Goal: Task Accomplishment & Management: Manage account settings

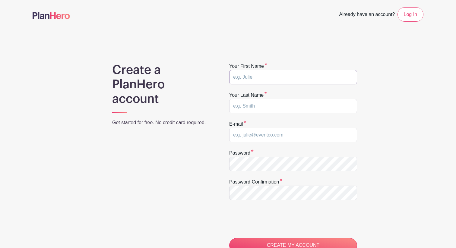
click at [261, 74] on input "text" at bounding box center [293, 77] width 128 height 14
type input "Ryan"
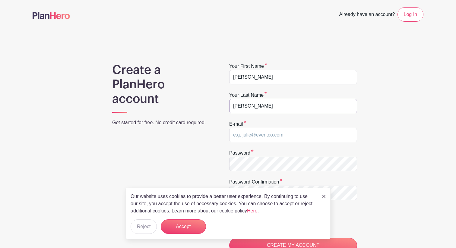
type input "McCoy"
type input "[EMAIL_ADDRESS][DOMAIN_NAME]"
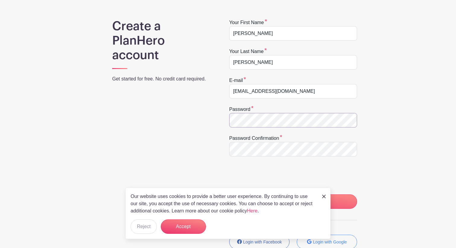
scroll to position [56, 0]
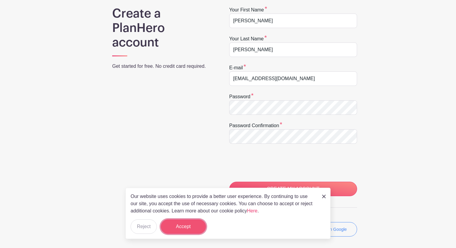
click at [191, 229] on button "Accept" at bounding box center [183, 227] width 45 height 14
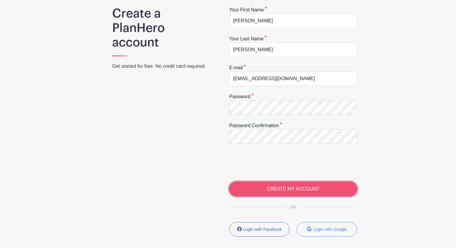
click at [280, 187] on input "CREATE MY ACCOUNT" at bounding box center [293, 189] width 128 height 14
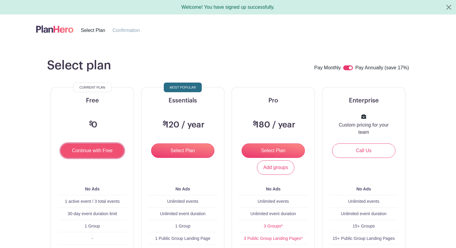
click at [109, 151] on input "Continue with Free" at bounding box center [92, 151] width 63 height 14
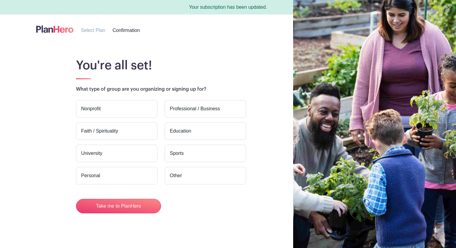
click at [104, 128] on label "Faith / Spirituality" at bounding box center [116, 132] width 81 height 18
click at [0, 0] on input "Faith / Spirituality" at bounding box center [0, 0] width 0 height 0
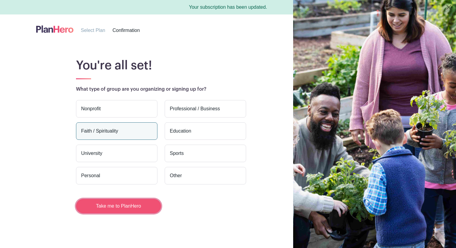
click at [128, 205] on button "Take me to PlanHero" at bounding box center [118, 206] width 85 height 14
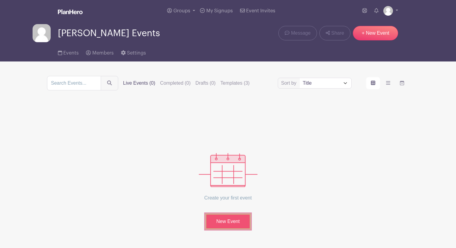
click at [228, 225] on link "New Event" at bounding box center [228, 222] width 45 height 16
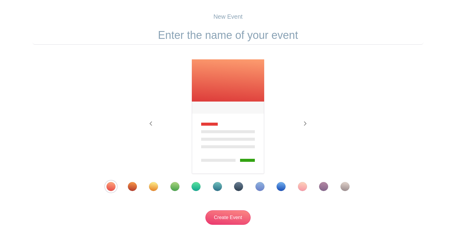
scroll to position [68, 0]
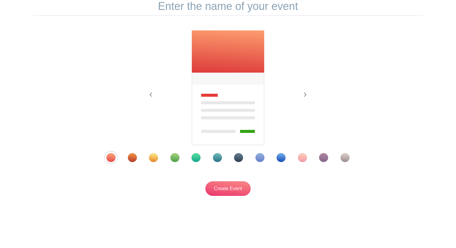
click at [175, 158] on div "Template 4" at bounding box center [175, 157] width 9 height 9
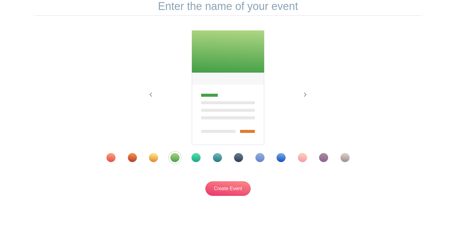
click at [218, 156] on div "Template 6" at bounding box center [217, 157] width 9 height 9
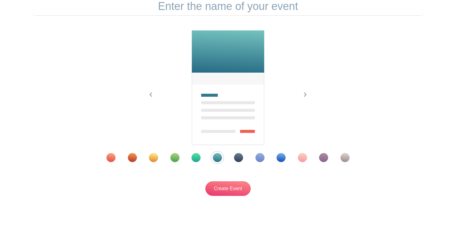
click at [260, 159] on div "Template 8" at bounding box center [260, 157] width 9 height 9
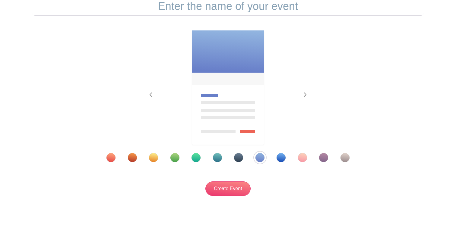
click at [277, 160] on div "Template 9" at bounding box center [281, 157] width 9 height 9
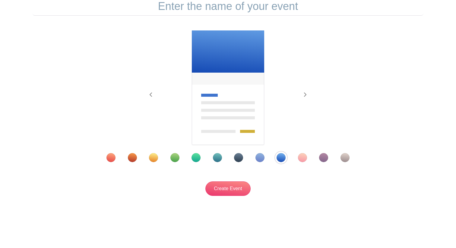
click at [295, 156] on div at bounding box center [228, 157] width 274 height 9
click at [321, 158] on div "Template 11" at bounding box center [323, 157] width 9 height 9
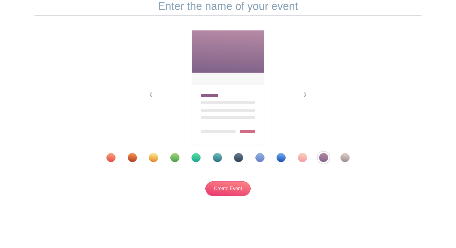
click at [244, 158] on div at bounding box center [228, 157] width 274 height 9
click at [241, 158] on div "Template 7" at bounding box center [238, 157] width 9 height 9
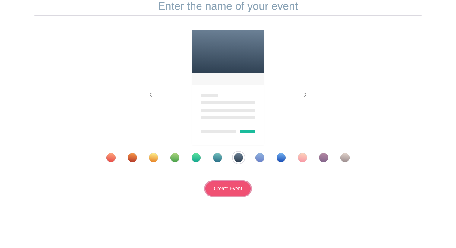
click at [232, 189] on input "Create Event" at bounding box center [228, 189] width 45 height 14
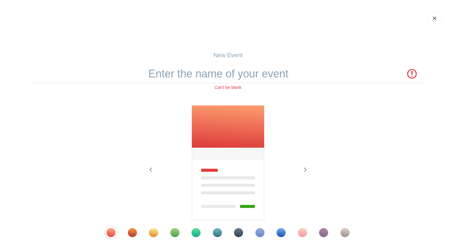
scroll to position [0, 0]
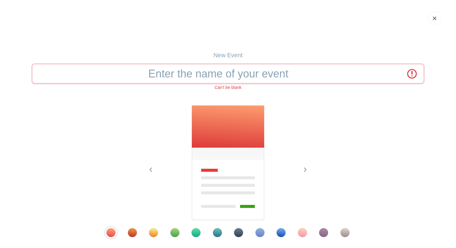
click at [244, 73] on input "text" at bounding box center [228, 74] width 391 height 19
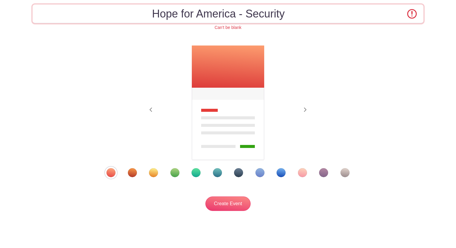
scroll to position [75, 0]
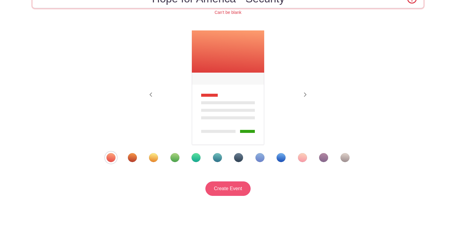
type input "Hope for America - Security"
click at [225, 192] on input "Create Event" at bounding box center [228, 189] width 45 height 14
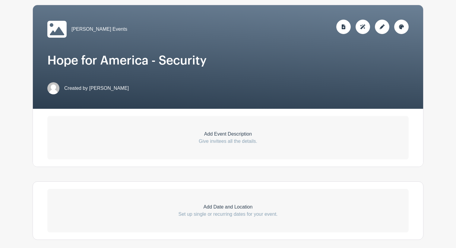
scroll to position [88, 0]
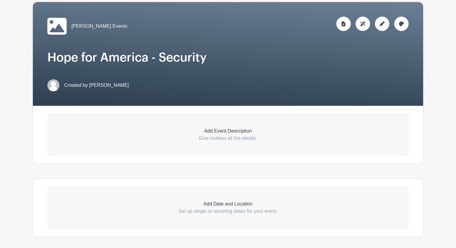
click at [242, 129] on p "Add Event Description" at bounding box center [228, 131] width 362 height 7
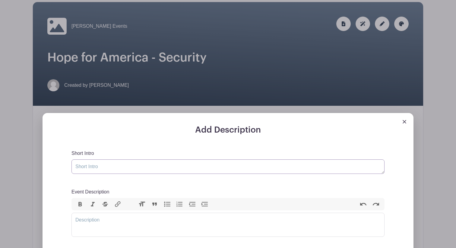
click at [195, 164] on textarea "Short Intro" at bounding box center [228, 167] width 313 height 14
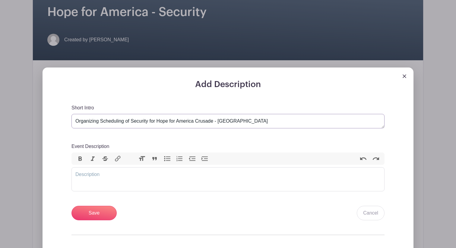
scroll to position [185, 0]
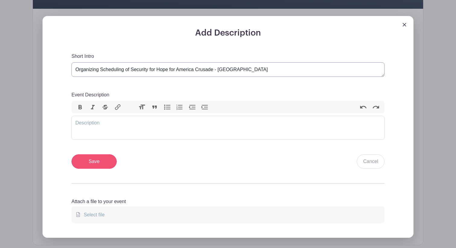
type textarea "Organizing Scheduling of Security for Hope for America Crusade - [GEOGRAPHIC_DA…"
click at [104, 159] on input "Save" at bounding box center [94, 162] width 45 height 14
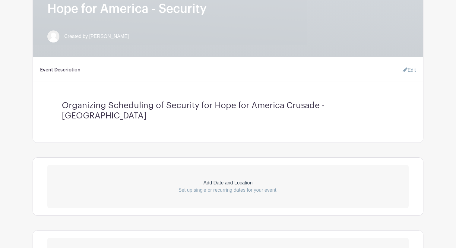
click at [232, 180] on p "Add Date and Location" at bounding box center [228, 183] width 362 height 7
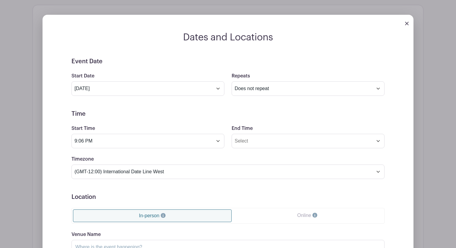
scroll to position [353, 0]
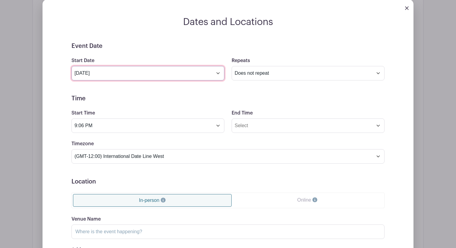
click at [157, 66] on input "[DATE]" at bounding box center [148, 73] width 153 height 14
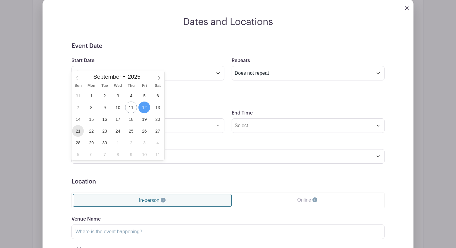
click at [79, 131] on span "21" at bounding box center [78, 131] width 12 height 12
type input "[DATE]"
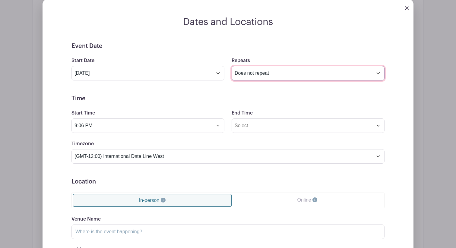
click at [262, 70] on select "Does not repeat Daily Weekly Monthly on day 21 Monthly on the third [DATE] Othe…" at bounding box center [308, 73] width 153 height 14
select select "daily"
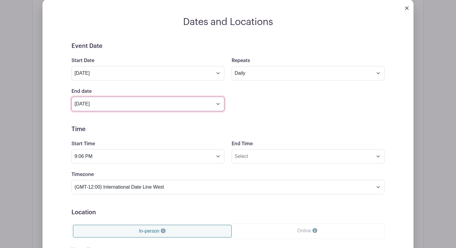
click at [209, 97] on input "[DATE]" at bounding box center [148, 104] width 153 height 14
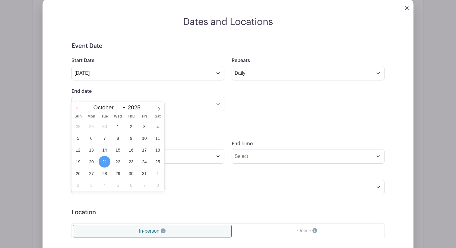
click at [78, 110] on icon at bounding box center [77, 109] width 4 height 4
select select "8"
click at [104, 171] on span "30" at bounding box center [105, 174] width 12 height 12
click at [79, 176] on span "28" at bounding box center [78, 174] width 12 height 12
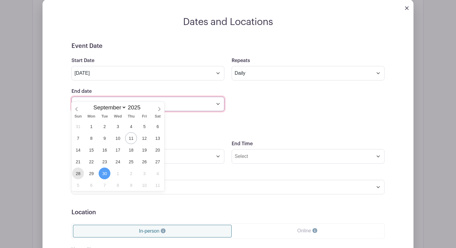
type input "[DATE]"
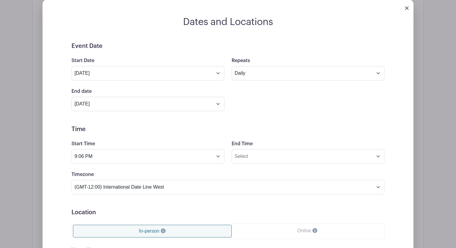
click at [285, 105] on form "Event Date Start Date [DATE] Repeats Does not repeat Daily Weekly Monthly on da…" at bounding box center [228, 194] width 313 height 302
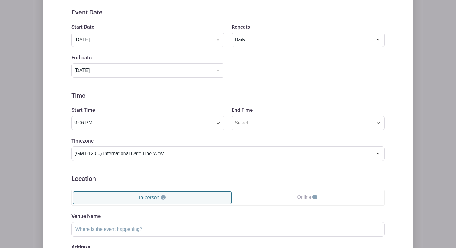
scroll to position [403, 0]
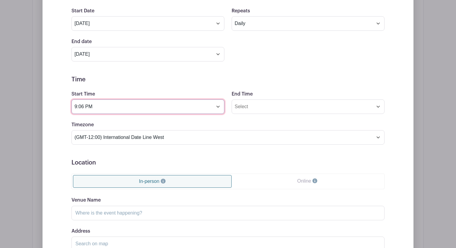
click at [175, 100] on input "9:06 PM" at bounding box center [148, 107] width 153 height 14
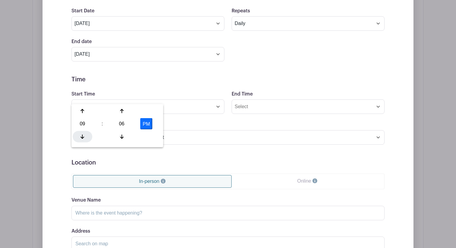
click at [85, 138] on div at bounding box center [83, 136] width 20 height 11
click at [86, 136] on div at bounding box center [83, 136] width 20 height 11
click at [120, 137] on icon at bounding box center [122, 136] width 4 height 5
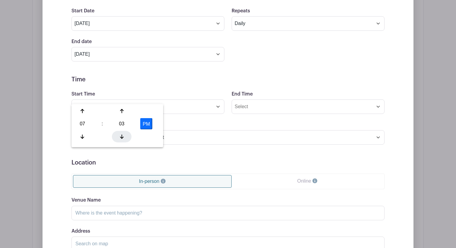
click at [120, 137] on icon at bounding box center [122, 136] width 4 height 5
type input "7:00 PM"
click at [233, 121] on div "Timezone (GMT-12:00) International Date Line West (GMT-11:00) [US_STATE] (GMT-1…" at bounding box center [228, 133] width 321 height 24
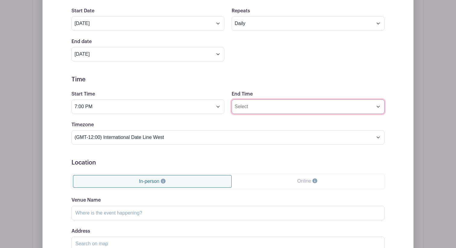
click at [267, 100] on input "End Time" at bounding box center [308, 107] width 153 height 14
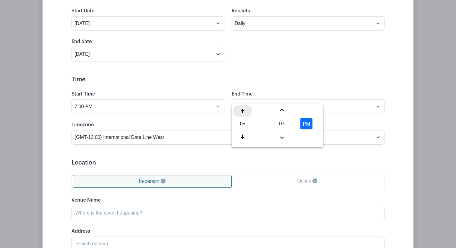
click at [242, 111] on icon at bounding box center [243, 111] width 4 height 4
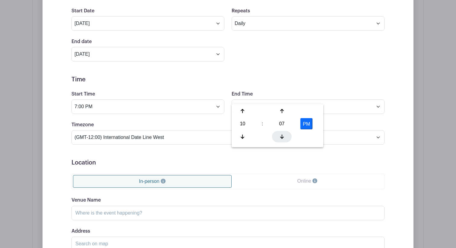
click at [283, 136] on icon at bounding box center [282, 136] width 4 height 5
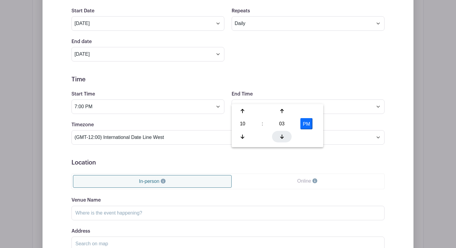
click at [283, 136] on icon at bounding box center [282, 136] width 4 height 5
click at [281, 113] on icon at bounding box center [282, 111] width 4 height 5
type input "10:00 PM"
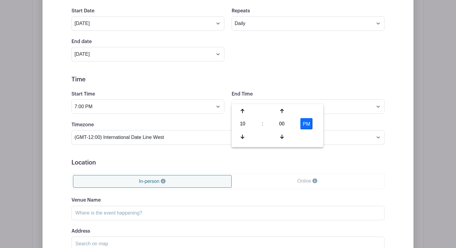
click at [314, 58] on form "Event Date Start Date [DATE] Repeats Does not repeat Daily Weekly Monthly on da…" at bounding box center [228, 144] width 313 height 302
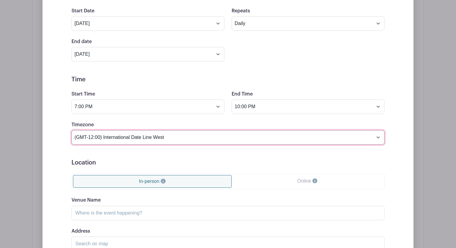
click at [181, 130] on select "(GMT-12:00) International Date Line West (GMT-11:00) [US_STATE] (GMT-11:00) [GE…" at bounding box center [228, 137] width 313 height 14
select select "Eastern Time ([GEOGRAPHIC_DATA] & [GEOGRAPHIC_DATA])"
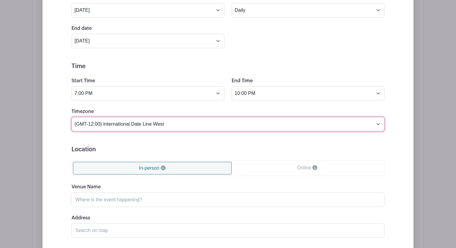
scroll to position [418, 0]
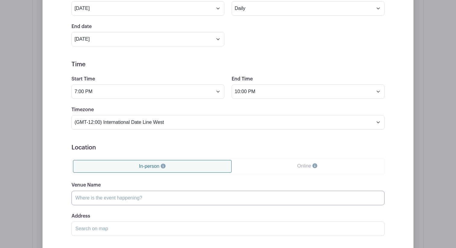
click at [140, 192] on input "Venue Name" at bounding box center [228, 198] width 313 height 14
type input "[GEOGRAPHIC_DATA]"
click at [114, 222] on input "Address" at bounding box center [228, 229] width 313 height 14
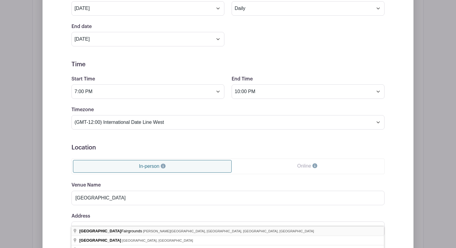
type input "[GEOGRAPHIC_DATA], [PERSON_NAME][GEOGRAPHIC_DATA], [GEOGRAPHIC_DATA], [GEOGRAPH…"
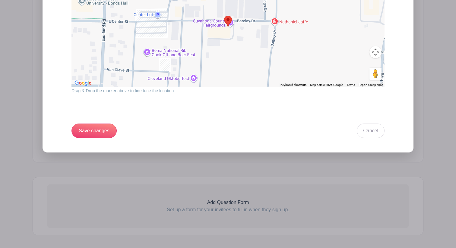
scroll to position [696, 0]
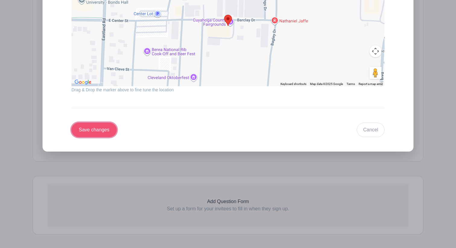
click at [100, 123] on input "Save changes" at bounding box center [94, 130] width 45 height 14
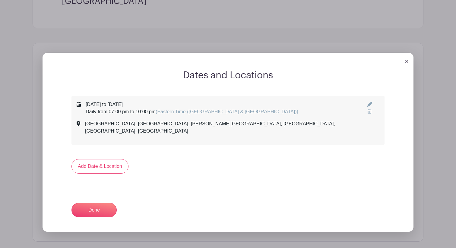
scroll to position [245, 0]
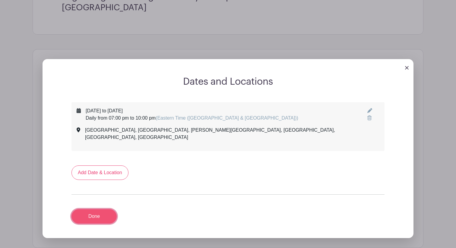
click at [104, 209] on link "Done" at bounding box center [94, 216] width 45 height 14
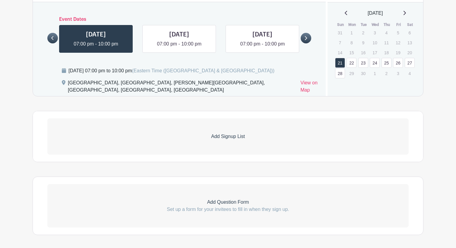
scroll to position [324, 0]
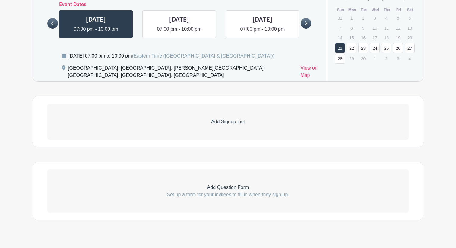
click at [229, 118] on p "Add Signup List" at bounding box center [228, 121] width 362 height 7
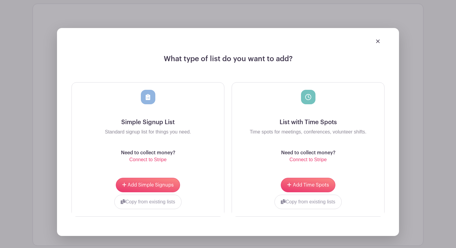
scroll to position [418, 0]
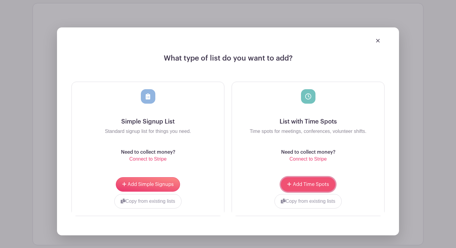
click at [314, 182] on span "Add Time Spots" at bounding box center [311, 184] width 36 height 5
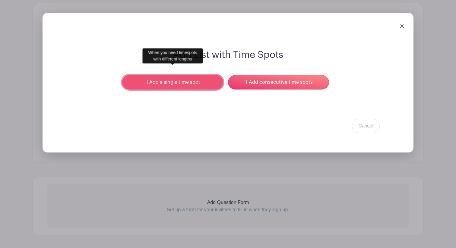
click at [191, 75] on link "Add a single time spot" at bounding box center [172, 82] width 101 height 14
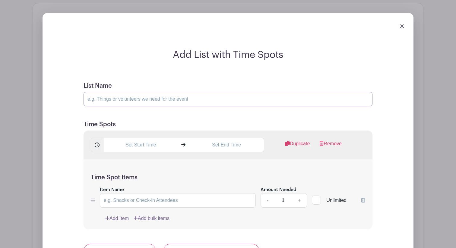
click at [145, 92] on input "List Name" at bounding box center [228, 99] width 289 height 14
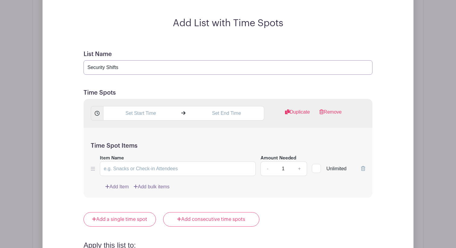
scroll to position [506, 0]
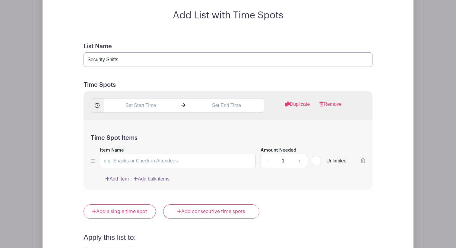
type input "Security Shifts"
click at [154, 98] on input "text" at bounding box center [140, 105] width 75 height 14
click at [116, 134] on div at bounding box center [114, 135] width 20 height 11
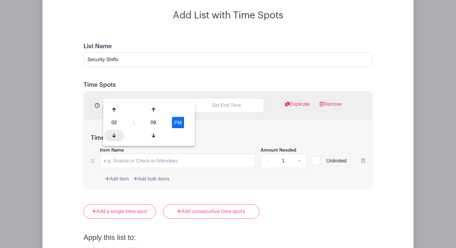
click at [116, 134] on div at bounding box center [114, 135] width 20 height 11
click at [115, 111] on icon at bounding box center [114, 110] width 4 height 5
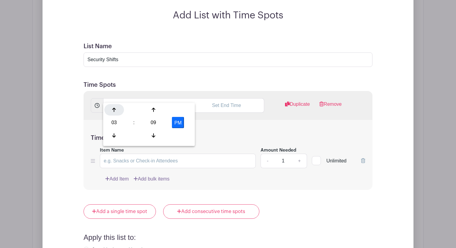
click at [115, 111] on icon at bounding box center [114, 110] width 4 height 5
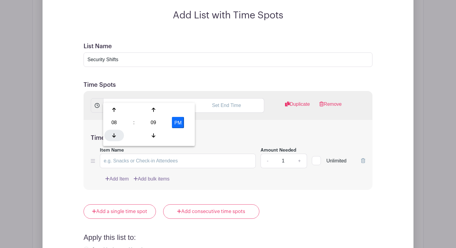
click at [117, 134] on div at bounding box center [114, 135] width 20 height 11
click at [153, 134] on icon at bounding box center [154, 135] width 4 height 5
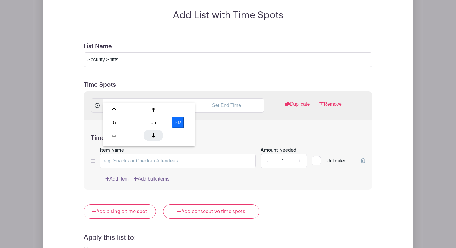
click at [153, 134] on icon at bounding box center [154, 135] width 4 height 5
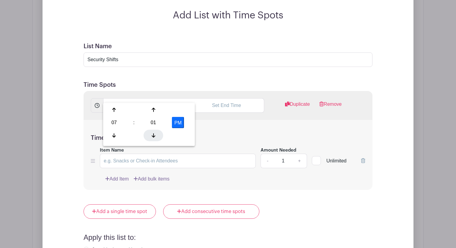
type input "7:00 PM"
click at [231, 98] on input "text" at bounding box center [226, 105] width 75 height 14
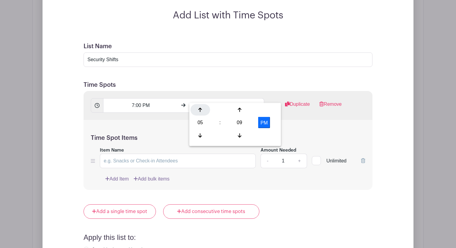
click at [203, 111] on div at bounding box center [201, 109] width 20 height 11
click at [239, 133] on icon at bounding box center [240, 135] width 4 height 5
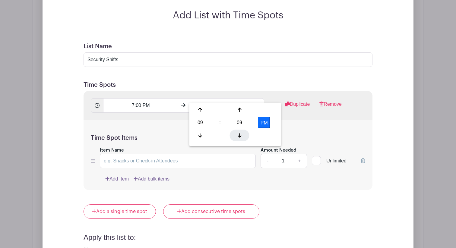
click at [239, 133] on icon at bounding box center [240, 135] width 4 height 5
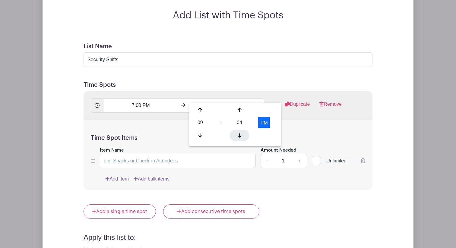
click at [239, 133] on icon at bounding box center [240, 135] width 4 height 5
type input "9:00 PM"
click at [267, 68] on form "List Name Security Shifts Time Spots 7:00 PM 9:00 PM Duplicate Remove Time Spot…" at bounding box center [228, 208] width 304 height 345
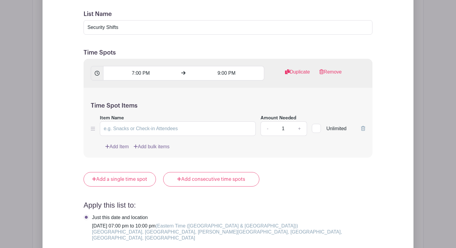
scroll to position [540, 0]
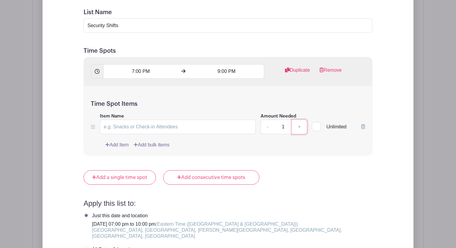
click at [298, 120] on link "+" at bounding box center [299, 127] width 15 height 14
type input "4"
click at [173, 120] on input "Item Name" at bounding box center [178, 127] width 156 height 14
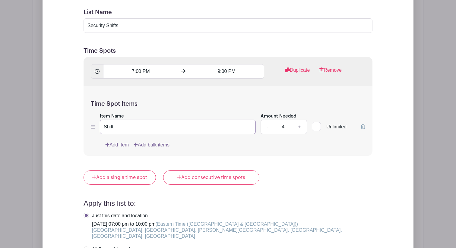
type input "Shift"
click at [294, 141] on div "Time Spot Items Item Name Shift Amount Needed - 4 + Unlimited Add Item Add bulk…" at bounding box center [228, 121] width 289 height 70
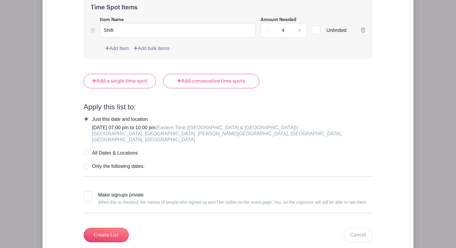
scroll to position [637, 0]
click at [95, 150] on label "All Dates & Locations" at bounding box center [111, 153] width 54 height 6
radio input "true"
click at [91, 163] on label "Only the following dates:" at bounding box center [114, 166] width 61 height 6
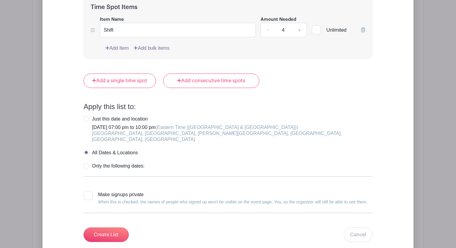
radio input "true"
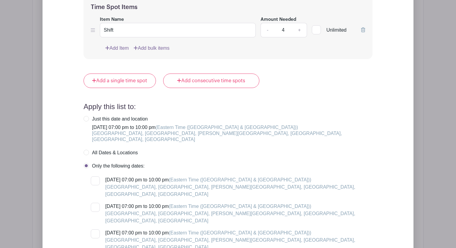
click at [89, 150] on label "All Dates & Locations" at bounding box center [111, 153] width 54 height 6
radio input "true"
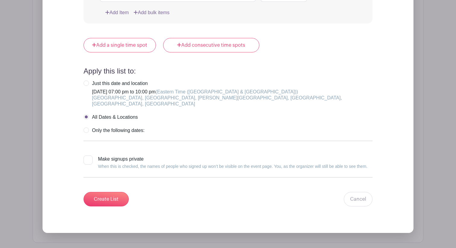
scroll to position [675, 0]
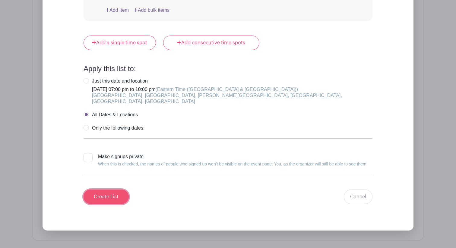
click at [105, 190] on input "Create List" at bounding box center [106, 197] width 45 height 14
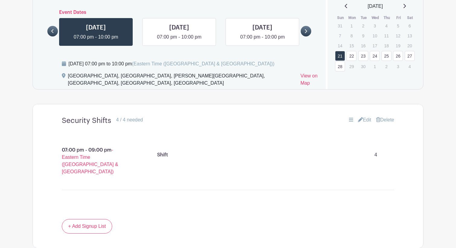
click at [361, 117] on link "Edit" at bounding box center [364, 120] width 13 height 7
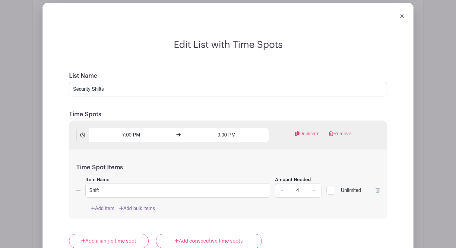
scroll to position [444, 0]
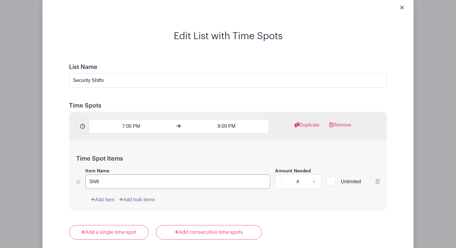
click at [111, 175] on input "Shift" at bounding box center [177, 182] width 185 height 14
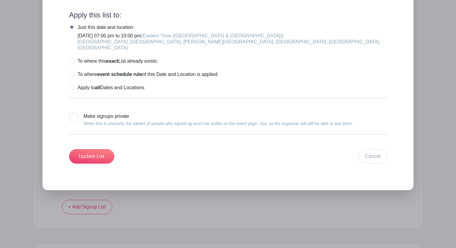
scroll to position [682, 0]
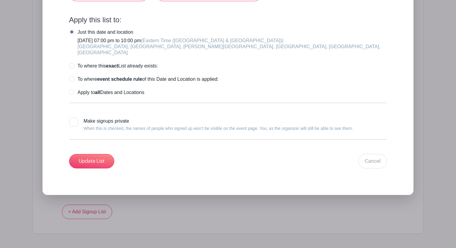
type input "Daily Security Shift"
click at [74, 90] on label "Apply to all Dates and Locations" at bounding box center [106, 93] width 75 height 6
radio input "true"
click at [91, 154] on input "Update List" at bounding box center [91, 161] width 45 height 14
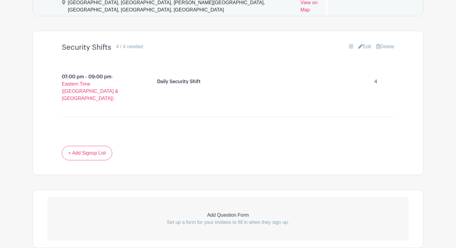
scroll to position [404, 0]
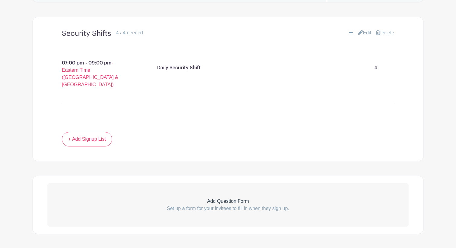
click at [229, 198] on p "Add Question Form" at bounding box center [228, 201] width 362 height 7
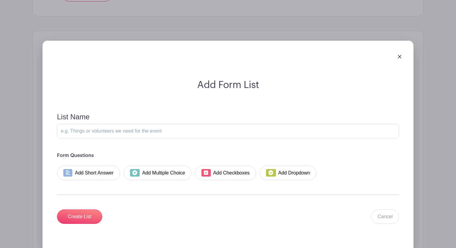
scroll to position [553, 0]
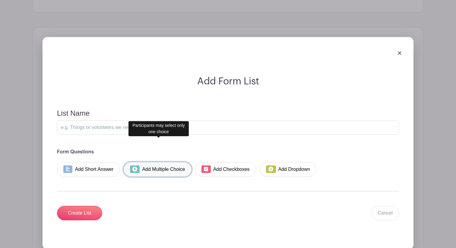
click at [164, 162] on link "Add Multiple Choice" at bounding box center [158, 169] width 68 height 14
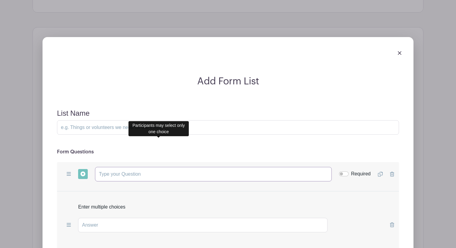
click at [143, 167] on input "text" at bounding box center [213, 174] width 237 height 14
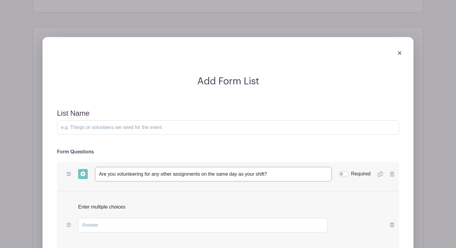
type input "Are you volunteering for any other assignments on the same day as your shift?"
click at [347, 172] on input "Required" at bounding box center [344, 174] width 10 height 5
checkbox input "true"
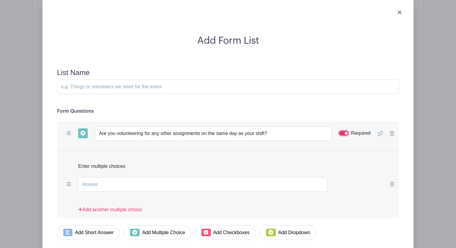
scroll to position [634, 0]
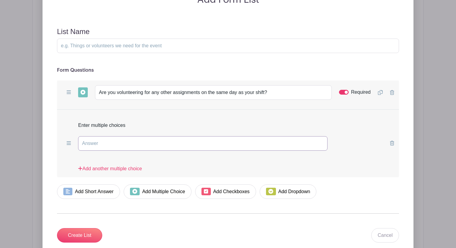
click at [164, 136] on input "text" at bounding box center [203, 143] width 250 height 14
click at [133, 136] on input "text" at bounding box center [203, 143] width 250 height 14
paste input "Hospitality"
type input "Hospitality"
click at [113, 165] on link "Add another multiple choice" at bounding box center [110, 171] width 64 height 12
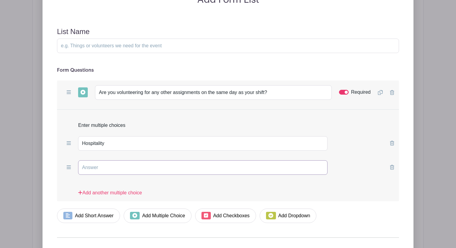
click at [120, 161] on input "text" at bounding box center [203, 168] width 250 height 14
type input "Ushers"
click at [115, 190] on link "Add another multiple choice" at bounding box center [110, 196] width 64 height 12
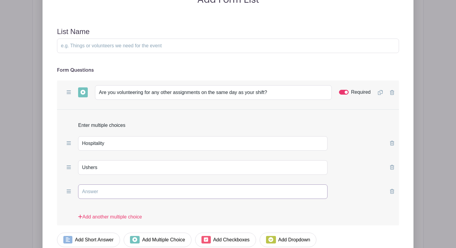
click at [119, 185] on input "text" at bounding box center [203, 192] width 250 height 14
type input "Choir"
click at [111, 214] on link "Add another multiple choice" at bounding box center [110, 220] width 64 height 12
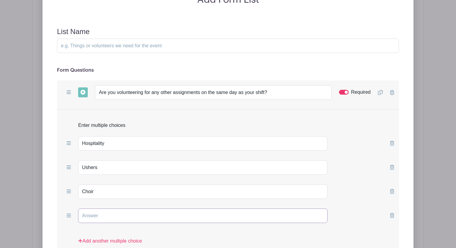
click at [123, 209] on input "text" at bounding box center [203, 216] width 250 height 14
paste input "Children Facilities First Aid"
click at [105, 209] on input "Children Facilities First Aid" at bounding box center [203, 216] width 250 height 14
type input "Children"
click at [112, 238] on link "Add another multiple choice" at bounding box center [110, 244] width 64 height 12
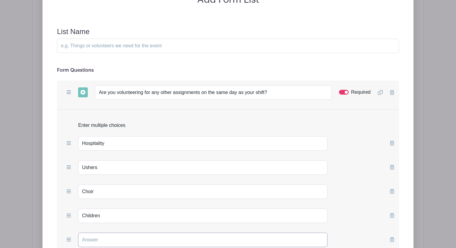
click at [113, 233] on input "text" at bounding box center [203, 240] width 250 height 14
paste input "Facilities First Aid"
click at [102, 233] on input "Facilities First Aid" at bounding box center [203, 240] width 250 height 14
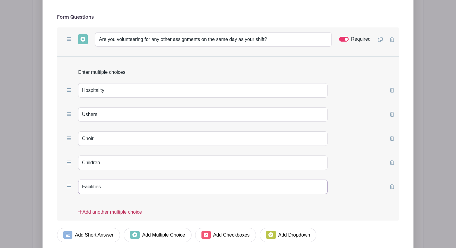
type input "Facilities"
click at [116, 209] on link "Add another multiple choice" at bounding box center [110, 215] width 64 height 12
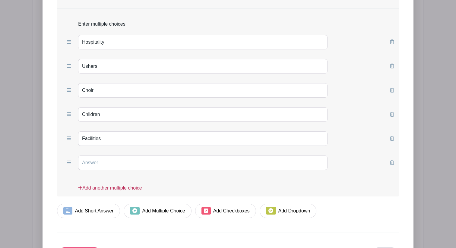
scroll to position [688, 0]
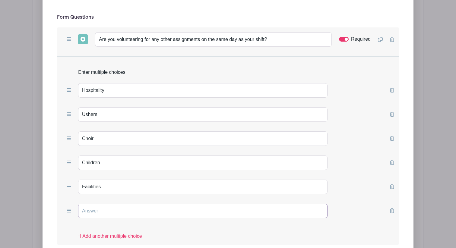
click at [119, 204] on input "text" at bounding box center [203, 211] width 250 height 14
paste input "First Aid"
type input "First Aid"
click at [284, 32] on input "Are you volunteering for any other assignments on the same day as your shift?" at bounding box center [213, 39] width 237 height 14
click at [266, 32] on input "Are you volunteering for any other assignments on the same day as your shift?" at bounding box center [213, 39] width 237 height 14
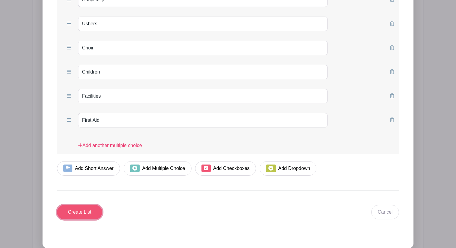
click at [91, 205] on input "Create List" at bounding box center [79, 212] width 45 height 14
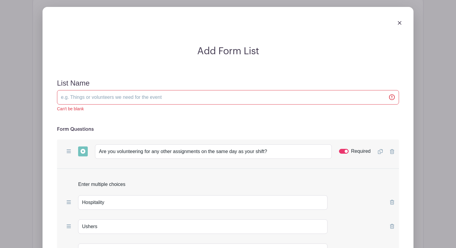
scroll to position [613, 0]
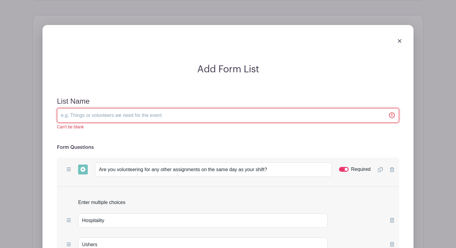
click at [101, 108] on input "List Name" at bounding box center [228, 115] width 342 height 14
click at [148, 108] on input "List Name" at bounding box center [228, 115] width 342 height 14
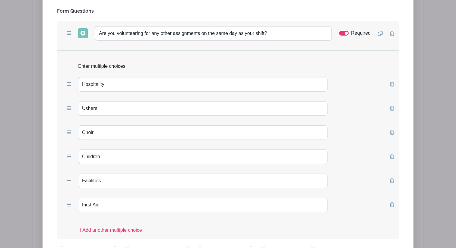
scroll to position [858, 0]
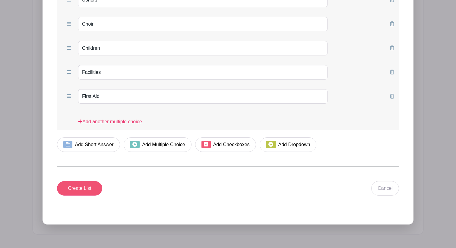
type input "Other assignments on same day as Security Shift"
click at [94, 181] on input "Create List" at bounding box center [79, 188] width 45 height 14
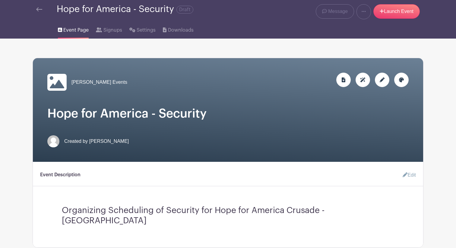
scroll to position [21, 0]
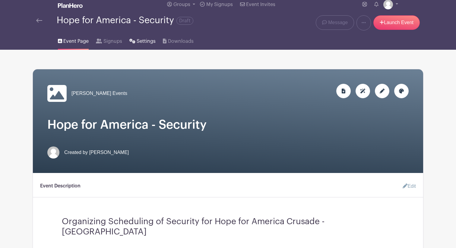
click at [137, 41] on span "Settings" at bounding box center [146, 41] width 19 height 7
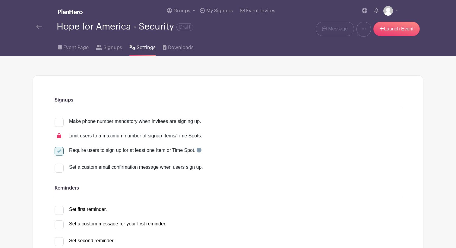
click at [60, 123] on div at bounding box center [59, 122] width 9 height 9
click at [59, 122] on input "Make phone number mandatory when invitees are signing up." at bounding box center [57, 120] width 4 height 4
checkbox input "true"
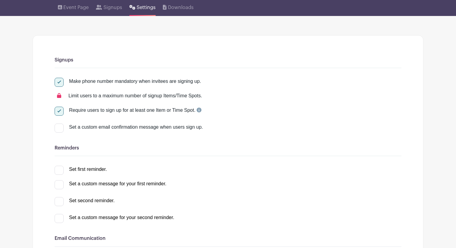
scroll to position [72, 0]
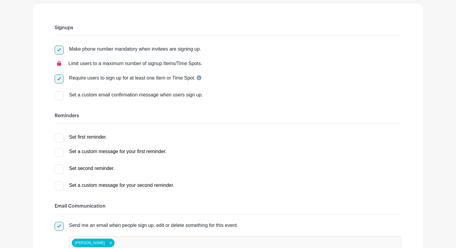
click at [58, 138] on input "Set first reminder." at bounding box center [57, 136] width 4 height 4
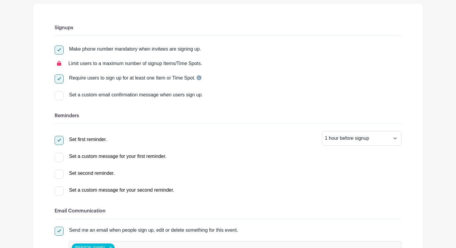
click at [59, 140] on div at bounding box center [59, 140] width 9 height 9
click at [59, 140] on input "Set first reminder." at bounding box center [57, 138] width 4 height 4
checkbox input "false"
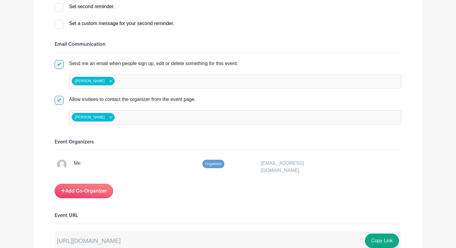
scroll to position [241, 0]
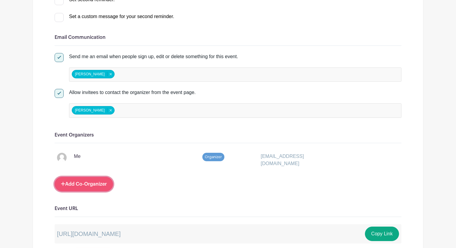
click at [102, 185] on link "Add Co-Organizer" at bounding box center [84, 184] width 59 height 14
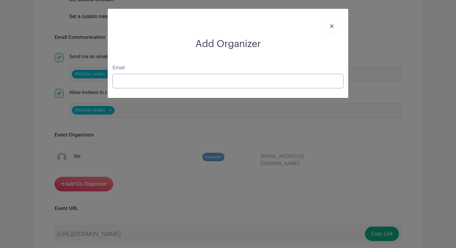
click at [196, 84] on input "Email" at bounding box center [228, 81] width 231 height 14
click at [332, 26] on img at bounding box center [332, 26] width 4 height 4
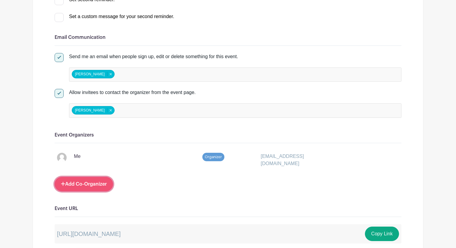
click at [86, 185] on link "Add Co-Organizer" at bounding box center [84, 184] width 59 height 14
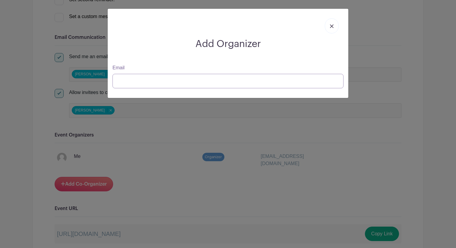
click at [180, 81] on input "Email" at bounding box center [228, 81] width 231 height 14
paste input "[EMAIL_ADDRESS][DOMAIN_NAME]"
type input "[EMAIL_ADDRESS][DOMAIN_NAME]"
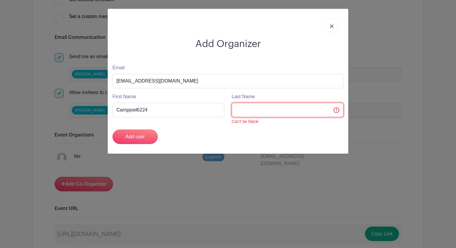
click at [262, 109] on input "Last Name" at bounding box center [288, 110] width 112 height 14
type input "[PERSON_NAME]"
click at [168, 108] on input "Campjoel6224" at bounding box center [169, 110] width 112 height 14
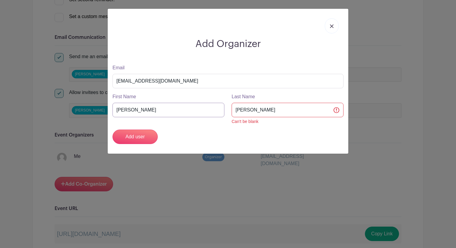
type input "[PERSON_NAME]"
click at [274, 111] on input "[PERSON_NAME]" at bounding box center [288, 110] width 112 height 14
click at [247, 135] on div "Add user" at bounding box center [228, 137] width 238 height 14
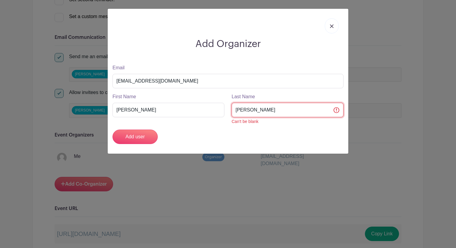
click at [253, 109] on input "[PERSON_NAME]" at bounding box center [288, 110] width 112 height 14
click at [265, 110] on input "[PERSON_NAME]" at bounding box center [288, 110] width 112 height 14
type input "[PERSON_NAME]"
click at [247, 112] on input "[PERSON_NAME]" at bounding box center [288, 110] width 112 height 14
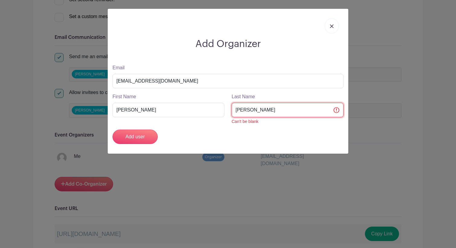
click at [247, 112] on input "[PERSON_NAME]" at bounding box center [288, 110] width 112 height 14
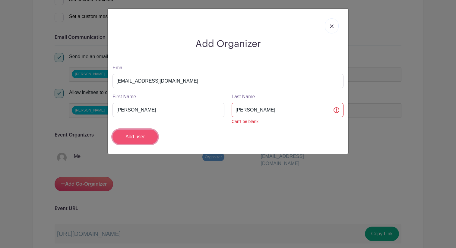
click at [142, 136] on input "Add user" at bounding box center [135, 137] width 45 height 14
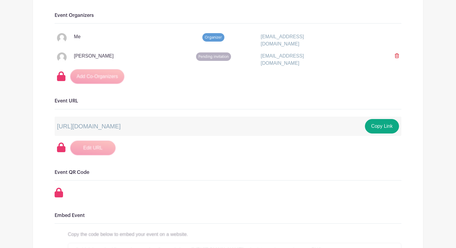
scroll to position [362, 0]
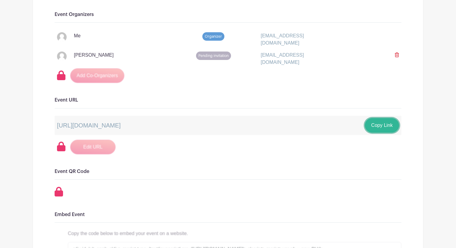
click at [380, 126] on button "Copy Link" at bounding box center [382, 125] width 34 height 14
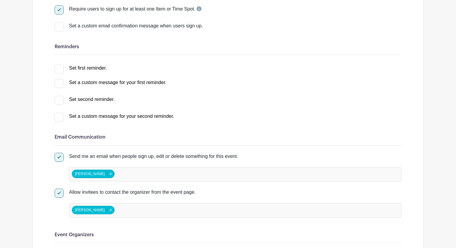
scroll to position [0, 0]
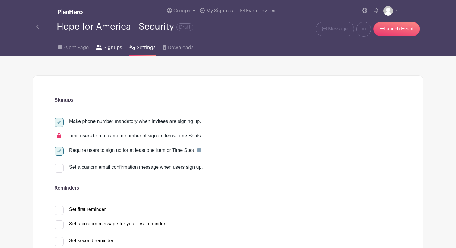
click at [106, 50] on span "Signups" at bounding box center [113, 47] width 19 height 7
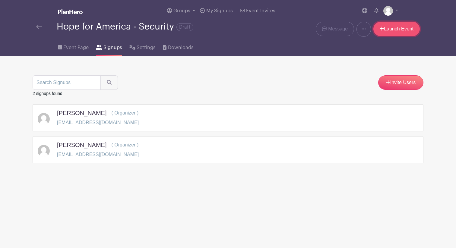
click at [401, 30] on link "Launch Event" at bounding box center [397, 29] width 46 height 14
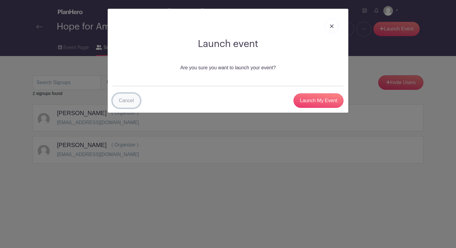
click at [136, 103] on link "Cancel" at bounding box center [127, 101] width 28 height 14
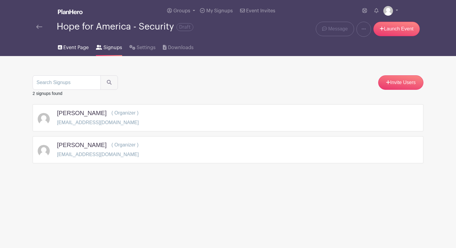
click at [83, 52] on link "Event Page" at bounding box center [73, 46] width 31 height 19
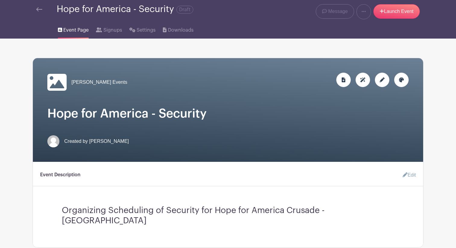
scroll to position [19, 0]
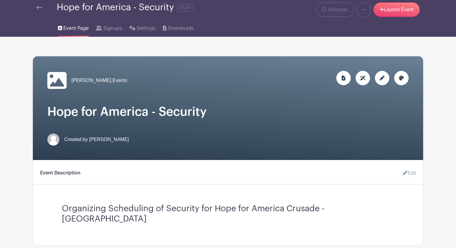
click at [401, 78] on icon at bounding box center [401, 78] width 5 height 5
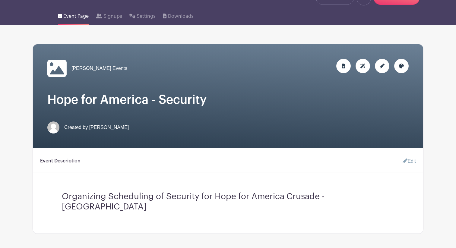
scroll to position [0, 0]
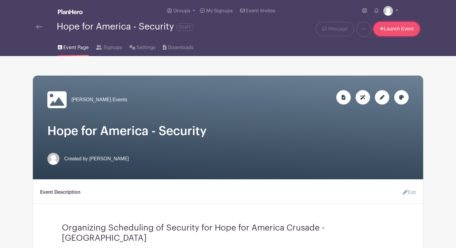
click at [395, 31] on link "Launch Event" at bounding box center [397, 29] width 46 height 14
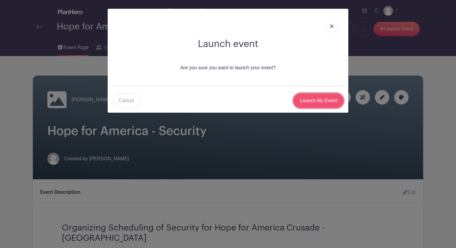
click at [327, 97] on input "Launch My Event" at bounding box center [319, 101] width 50 height 14
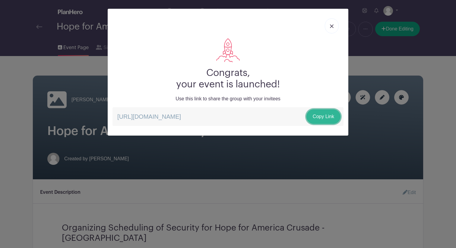
click at [325, 116] on link "Copy Link" at bounding box center [324, 117] width 34 height 14
click at [332, 26] on img at bounding box center [332, 26] width 4 height 4
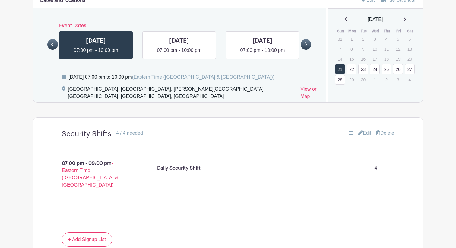
scroll to position [471, 0]
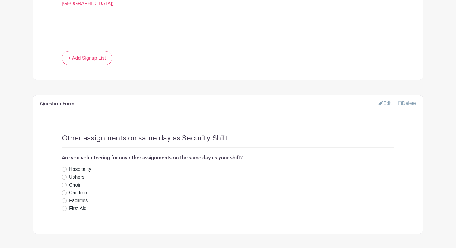
click at [381, 98] on link "Edit" at bounding box center [385, 103] width 13 height 10
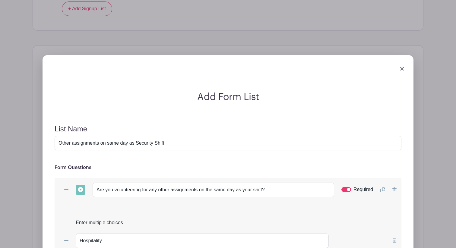
scroll to position [553, 0]
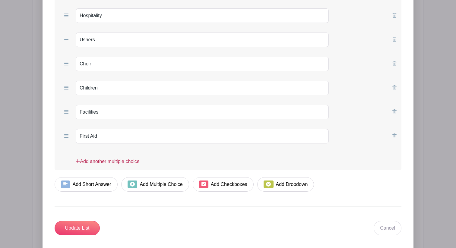
click at [101, 158] on link "Add another multiple choice" at bounding box center [108, 164] width 64 height 12
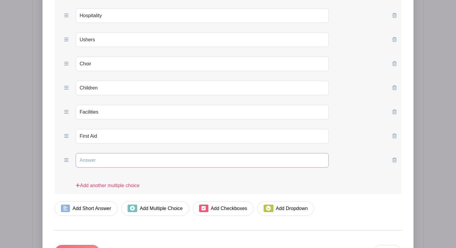
click at [102, 153] on input "text" at bounding box center [202, 160] width 253 height 14
type input "None of the Above"
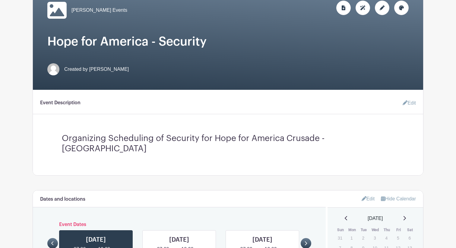
scroll to position [0, 0]
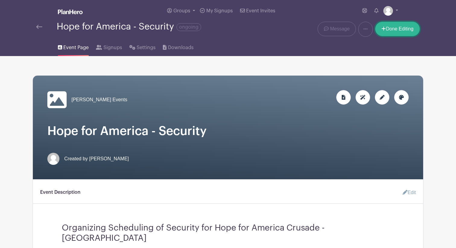
click at [406, 31] on link "Done Editing" at bounding box center [397, 29] width 45 height 14
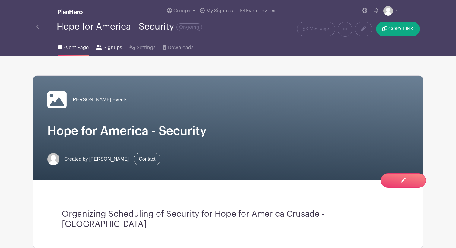
click at [107, 47] on span "Signups" at bounding box center [113, 47] width 19 height 7
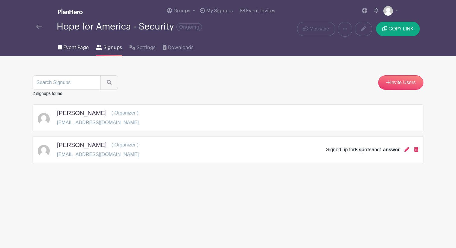
click at [78, 47] on span "Event Page" at bounding box center [75, 47] width 25 height 7
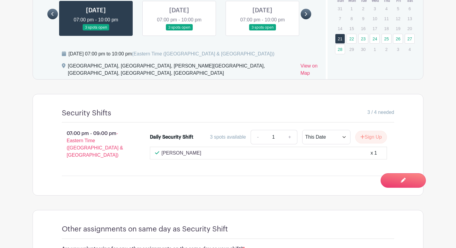
scroll to position [307, 0]
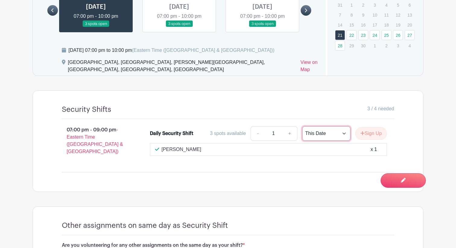
click at [319, 127] on select "This Date Select Dates" at bounding box center [326, 133] width 48 height 14
click at [179, 27] on link at bounding box center [179, 27] width 0 height 0
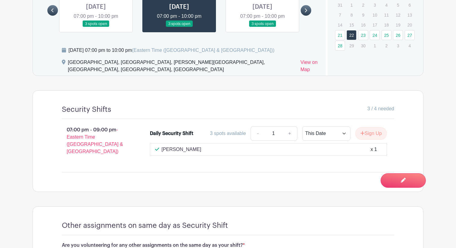
click at [263, 27] on link at bounding box center [263, 27] width 0 height 0
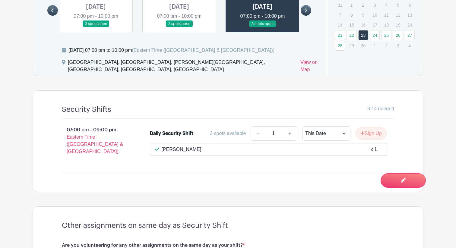
click at [179, 27] on link at bounding box center [179, 27] width 0 height 0
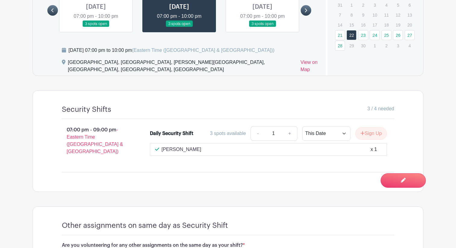
click at [120, 23] on div "Dates and locations Event Dates [DATE] 07:00 pm - 10:00 pm 3 spots open [DATE] …" at bounding box center [179, 16] width 293 height 118
click at [96, 27] on link at bounding box center [96, 27] width 0 height 0
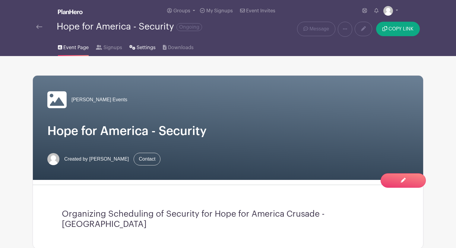
click at [145, 46] on span "Settings" at bounding box center [146, 47] width 19 height 7
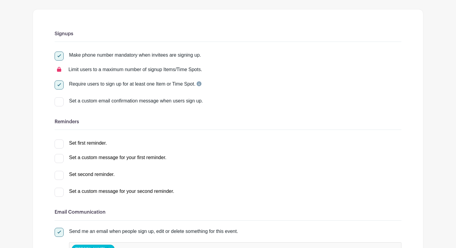
scroll to position [42, 0]
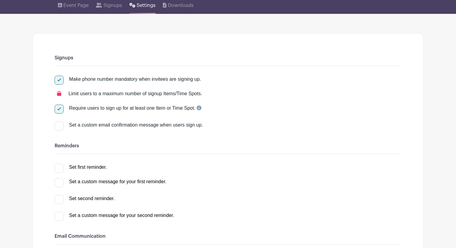
click at [159, 126] on div "Set a custom email confirmation message when users sign up." at bounding box center [235, 125] width 333 height 7
click at [59, 126] on input "Set a custom email confirmation message when users sign up." at bounding box center [57, 124] width 4 height 4
checkbox input "true"
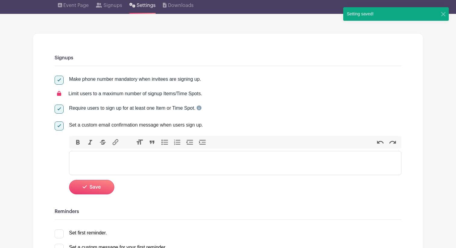
click at [159, 126] on div "Set a custom email confirmation message when users sign up." at bounding box center [235, 125] width 333 height 7
click at [59, 126] on input "Set a custom email confirmation message when users sign up." at bounding box center [57, 124] width 4 height 4
checkbox input "false"
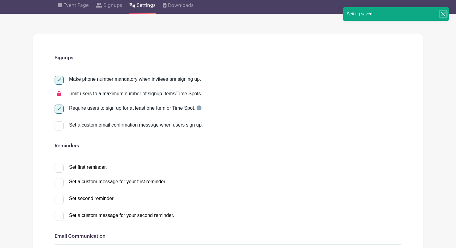
click at [442, 14] on button "Close" at bounding box center [443, 14] width 6 height 6
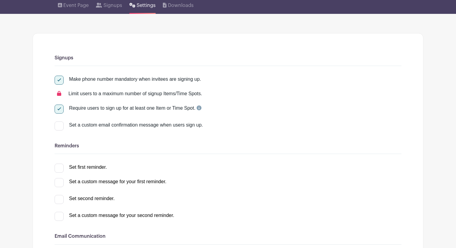
scroll to position [0, 0]
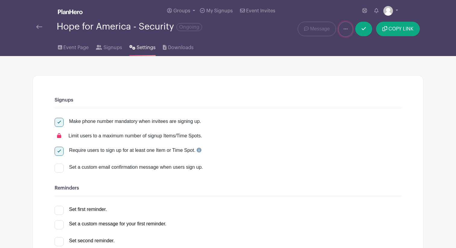
click at [347, 30] on icon at bounding box center [346, 29] width 4 height 5
click at [329, 46] on div "Event Page Signups Settings Downloads" at bounding box center [228, 46] width 398 height 19
click at [112, 49] on span "Signups" at bounding box center [113, 47] width 19 height 7
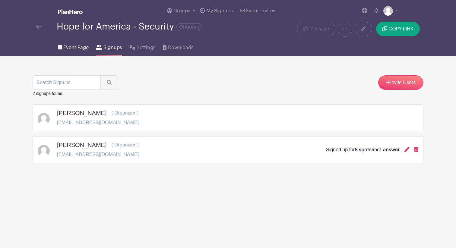
click at [78, 50] on span "Event Page" at bounding box center [75, 47] width 25 height 7
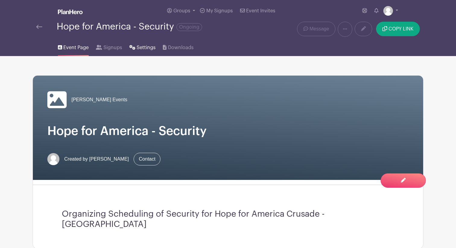
click at [150, 49] on span "Settings" at bounding box center [146, 47] width 19 height 7
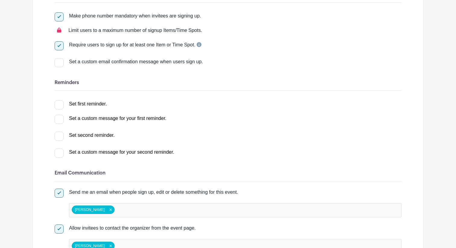
scroll to position [106, 0]
click at [98, 104] on div "Set first reminder." at bounding box center [88, 103] width 38 height 7
click at [59, 104] on input "Set first reminder." at bounding box center [57, 102] width 4 height 4
checkbox input "true"
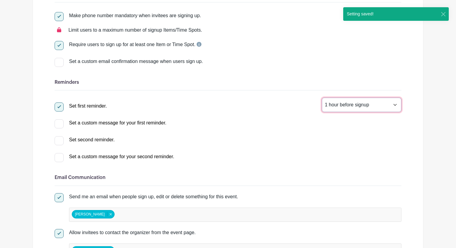
click at [364, 104] on select "1 hour before signup 2 hours before signup 3 hours before signup 4 hours before…" at bounding box center [362, 105] width 80 height 14
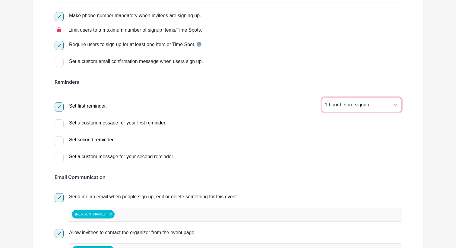
select select "24"
click at [91, 139] on div "Set second reminder." at bounding box center [92, 139] width 46 height 7
click at [59, 139] on input "Set second reminder." at bounding box center [57, 138] width 4 height 4
checkbox input "true"
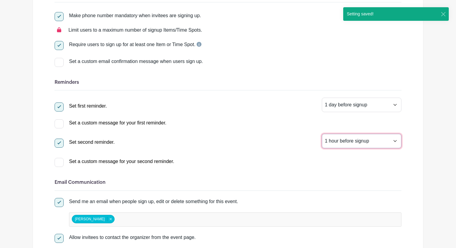
click at [345, 140] on select "1 hour before signup 2 hours before signup 3 hours before signup 4 hours before…" at bounding box center [362, 141] width 80 height 14
click at [343, 142] on select "1 hour before signup 2 hours before signup 3 hours before signup 4 hours before…" at bounding box center [362, 141] width 80 height 14
select select "2"
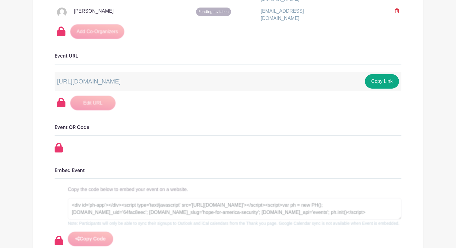
scroll to position [416, 0]
click at [384, 76] on button "Copy Link" at bounding box center [382, 81] width 34 height 14
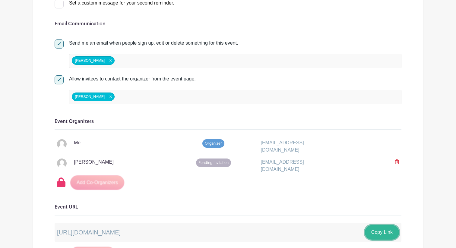
scroll to position [263, 0]
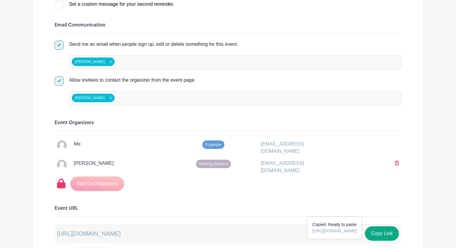
click at [243, 83] on div "Allow invitees to contact the organizer from the event page." at bounding box center [235, 80] width 333 height 7
click at [59, 81] on input "Allow invitees to contact the organizer from the event page." at bounding box center [57, 79] width 4 height 4
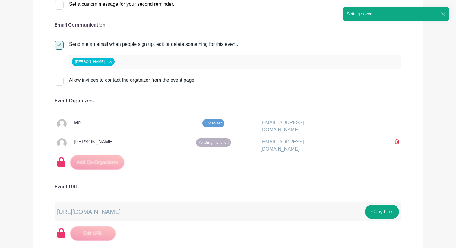
click at [112, 79] on div "Allow invitees to contact the organizer from the event page." at bounding box center [235, 80] width 333 height 7
click at [59, 79] on input "Allow invitees to contact the organizer from the event page." at bounding box center [57, 79] width 4 height 4
checkbox input "true"
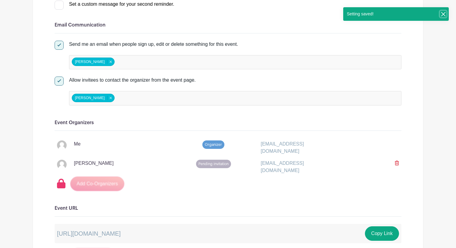
click at [444, 16] on button "Close" at bounding box center [443, 14] width 6 height 6
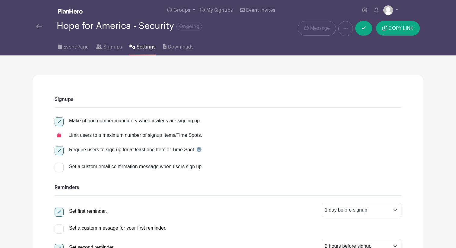
scroll to position [0, 0]
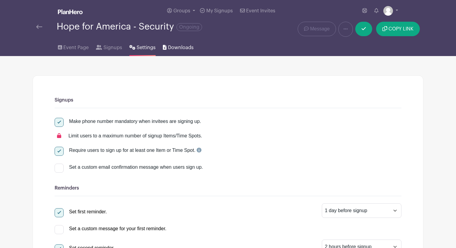
click at [186, 48] on span "Downloads" at bounding box center [181, 47] width 26 height 7
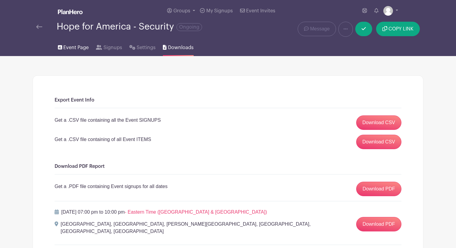
click at [88, 46] on span "Event Page" at bounding box center [75, 47] width 25 height 7
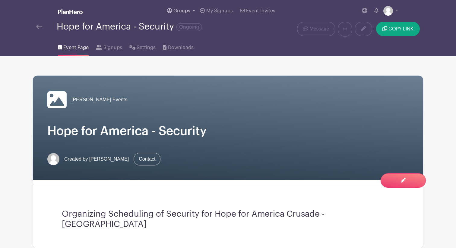
click at [193, 10] on link "Groups" at bounding box center [181, 11] width 33 height 22
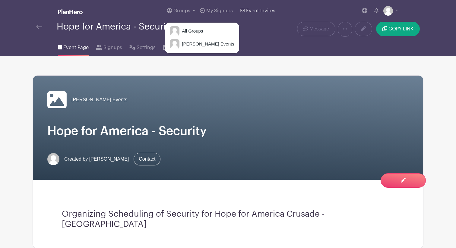
click at [258, 20] on link "Event Invites" at bounding box center [258, 11] width 40 height 22
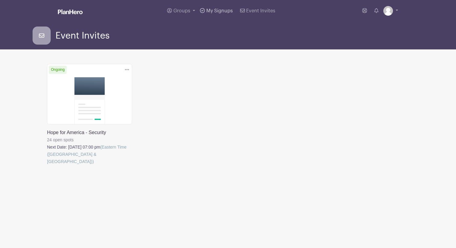
click at [218, 11] on span "My Signups" at bounding box center [219, 10] width 27 height 5
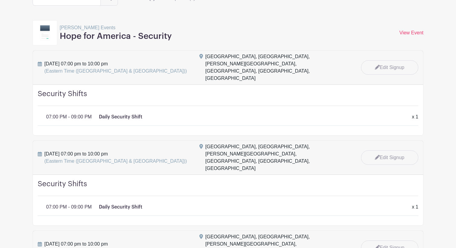
scroll to position [74, 0]
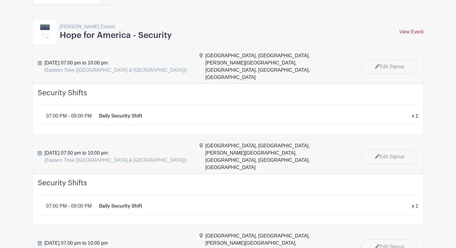
click at [416, 31] on link "View Event" at bounding box center [412, 31] width 24 height 5
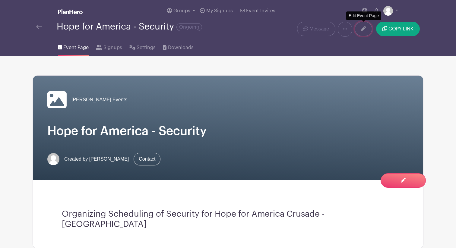
click at [362, 28] on icon at bounding box center [363, 28] width 5 height 5
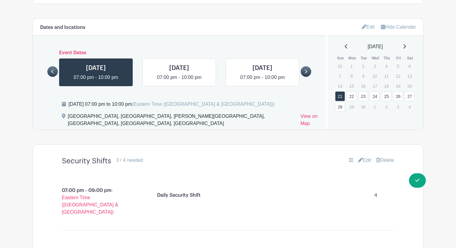
scroll to position [260, 0]
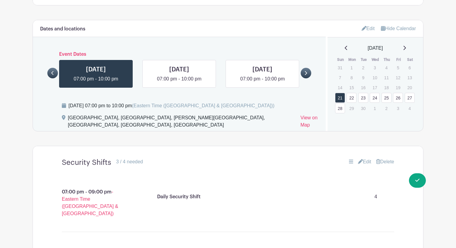
click at [368, 24] on link "Edit" at bounding box center [368, 29] width 13 height 10
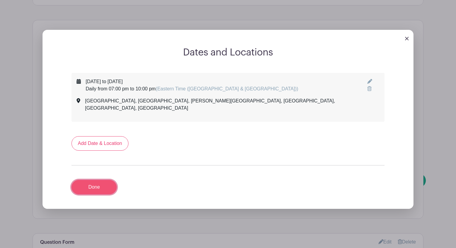
click at [111, 180] on link "Done" at bounding box center [94, 187] width 45 height 14
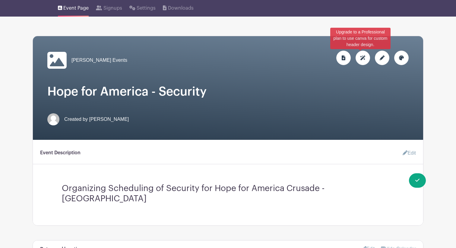
scroll to position [0, 0]
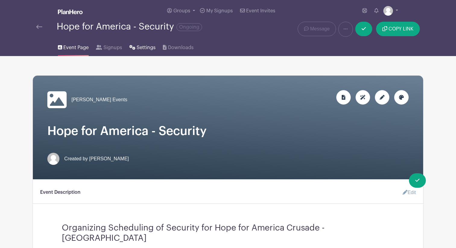
click at [143, 49] on span "Settings" at bounding box center [146, 47] width 19 height 7
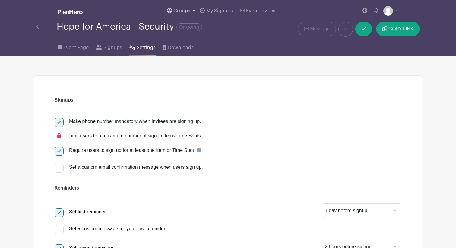
click at [193, 14] on link "Groups" at bounding box center [181, 11] width 33 height 22
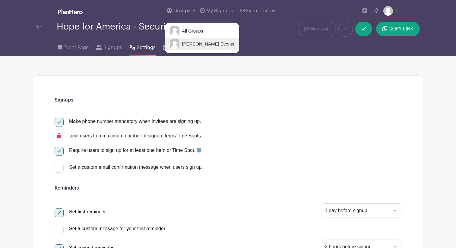
click at [192, 43] on span "[PERSON_NAME] Events" at bounding box center [207, 44] width 55 height 7
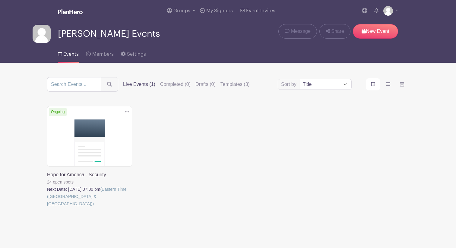
click at [47, 208] on link at bounding box center [47, 208] width 0 height 0
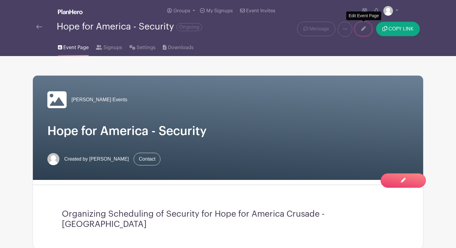
click at [364, 32] on link at bounding box center [364, 29] width 18 height 14
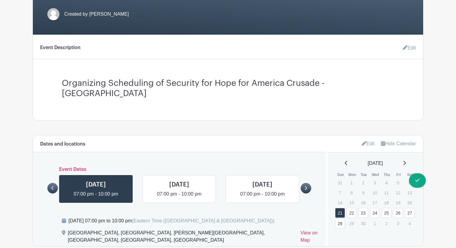
scroll to position [167, 0]
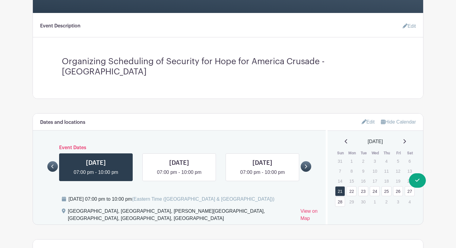
click at [366, 118] on div "Edit Hide Calendar" at bounding box center [376, 122] width 96 height 17
click at [369, 117] on link "Edit" at bounding box center [368, 122] width 13 height 10
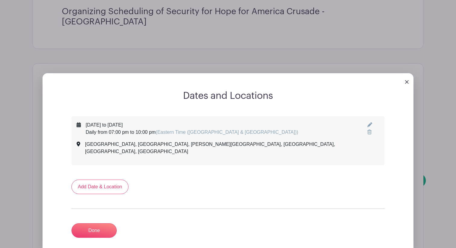
scroll to position [240, 0]
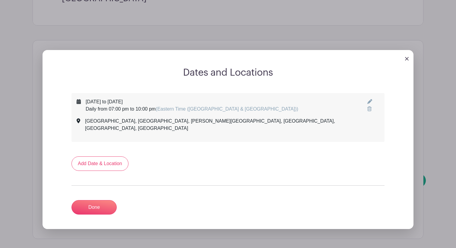
click at [368, 99] on icon at bounding box center [370, 101] width 5 height 5
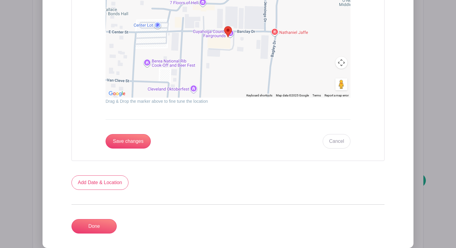
scroll to position [656, 0]
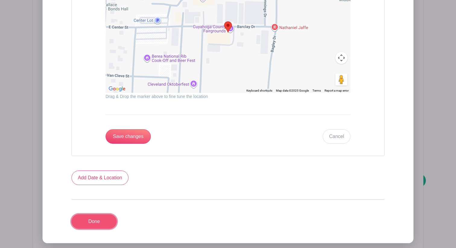
click at [98, 215] on link "Done" at bounding box center [94, 222] width 45 height 14
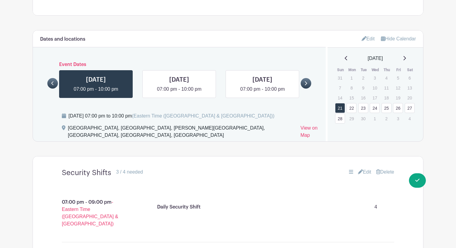
scroll to position [249, 0]
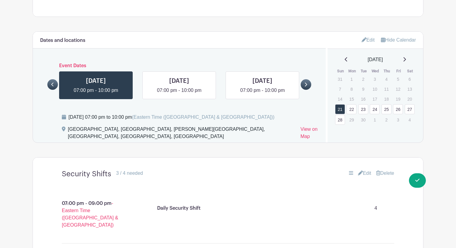
click at [341, 104] on link "21" at bounding box center [340, 109] width 10 height 10
click at [355, 104] on link "22" at bounding box center [352, 109] width 10 height 10
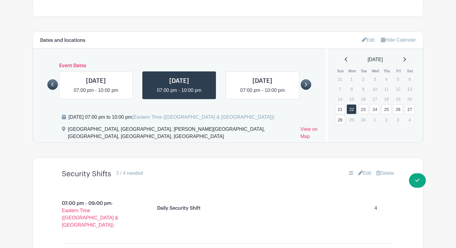
click at [341, 115] on link "28" at bounding box center [340, 120] width 10 height 10
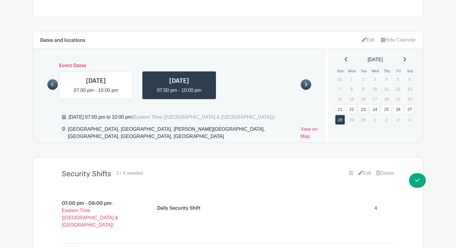
click at [340, 104] on link "21" at bounding box center [340, 109] width 10 height 10
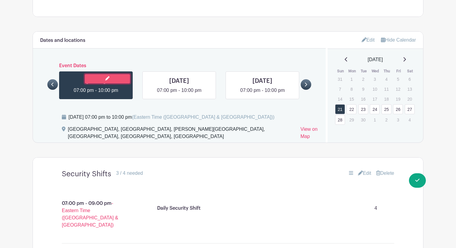
click at [108, 74] on link at bounding box center [107, 78] width 45 height 9
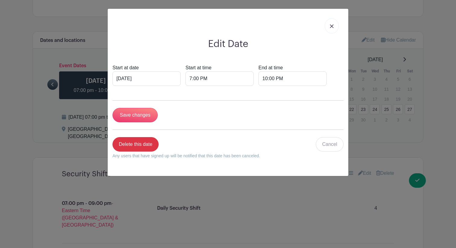
click at [332, 27] on img at bounding box center [332, 26] width 4 height 4
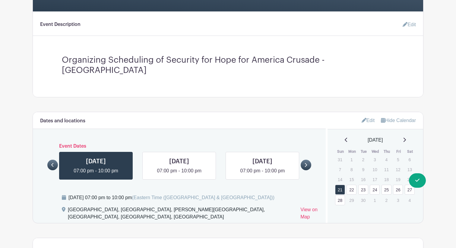
scroll to position [133, 0]
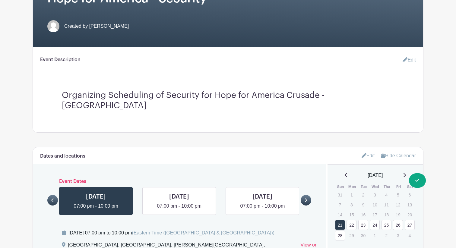
click at [412, 61] on link "Edit" at bounding box center [407, 60] width 18 height 12
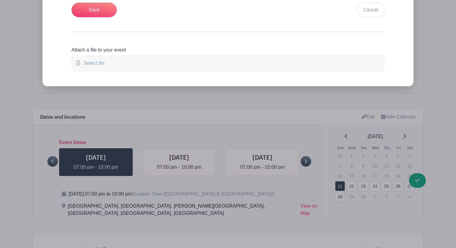
scroll to position [323, 0]
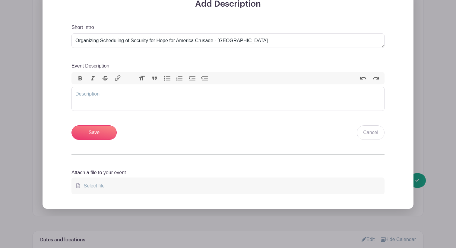
scroll to position [194, 0]
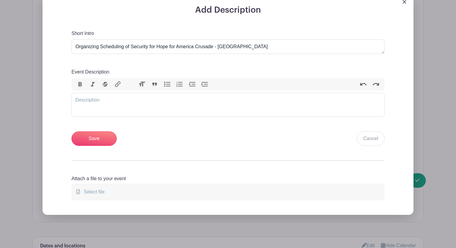
click at [405, 3] on img at bounding box center [405, 2] width 4 height 4
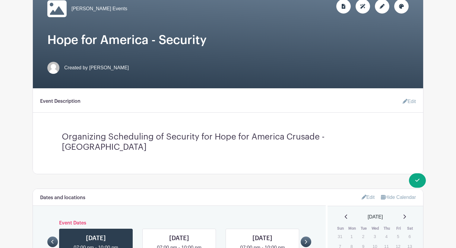
scroll to position [39, 0]
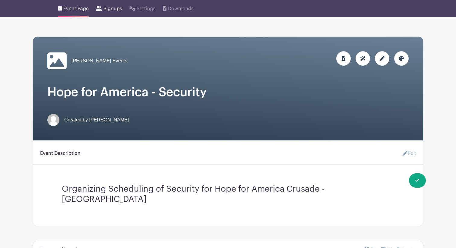
click at [110, 16] on link "Signups" at bounding box center [109, 7] width 26 height 19
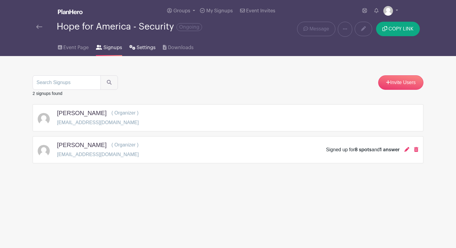
click at [137, 46] on span "Settings" at bounding box center [146, 47] width 19 height 7
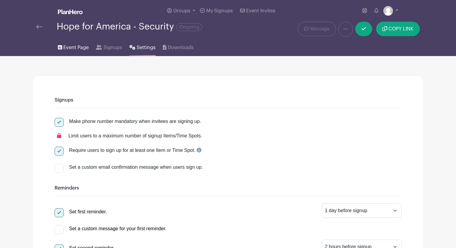
click at [69, 47] on span "Event Page" at bounding box center [75, 47] width 25 height 7
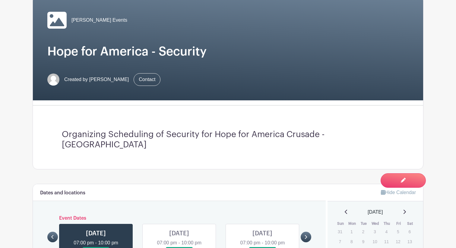
scroll to position [1, 0]
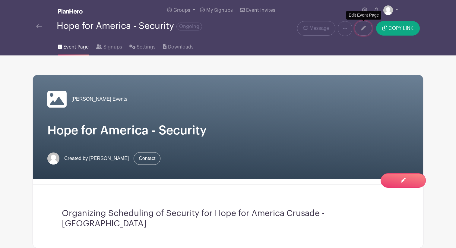
click at [366, 28] on icon at bounding box center [363, 28] width 5 height 5
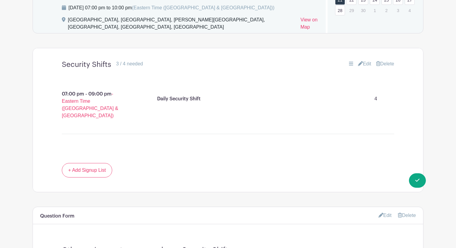
scroll to position [391, 0]
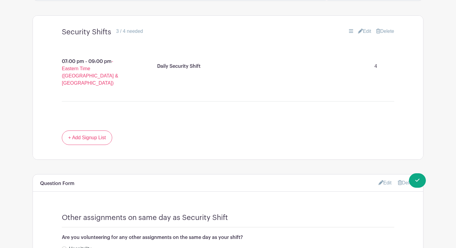
click at [369, 28] on link "Edit" at bounding box center [364, 31] width 13 height 7
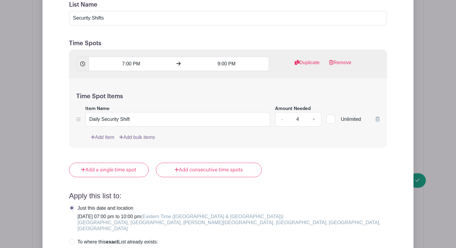
scroll to position [494, 0]
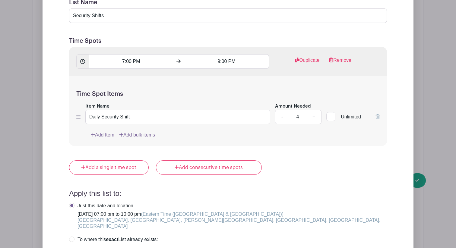
click at [329, 113] on input "Unlimited" at bounding box center [329, 115] width 4 height 4
checkbox input "true"
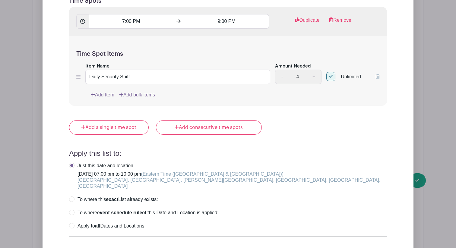
scroll to position [578, 0]
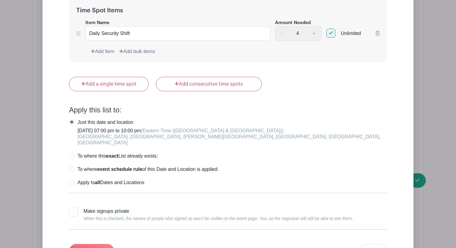
click at [97, 180] on strong "all" at bounding box center [97, 182] width 5 height 5
radio input "true"
click at [77, 208] on div at bounding box center [73, 212] width 9 height 9
click at [73, 208] on input "Make signups private When this is checked, the names of people who signed up wo…" at bounding box center [71, 210] width 4 height 4
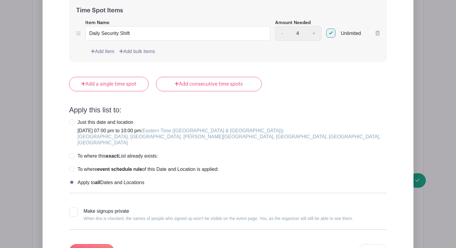
checkbox input "true"
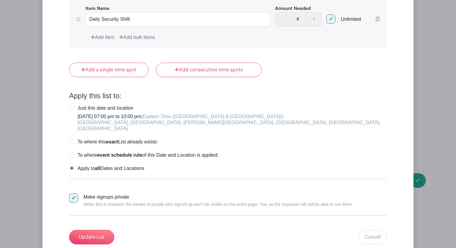
scroll to position [598, 0]
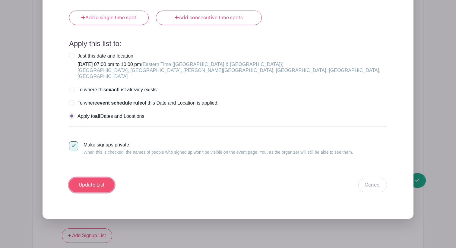
click at [95, 178] on input "Update List" at bounding box center [91, 185] width 45 height 14
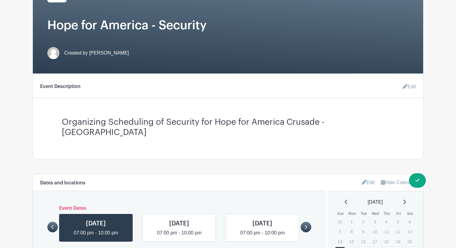
scroll to position [0, 0]
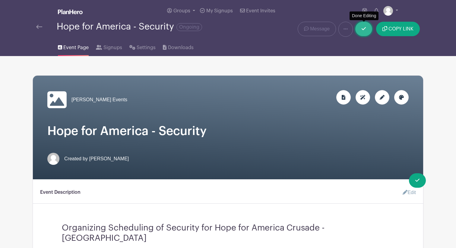
click at [362, 32] on link at bounding box center [364, 29] width 17 height 14
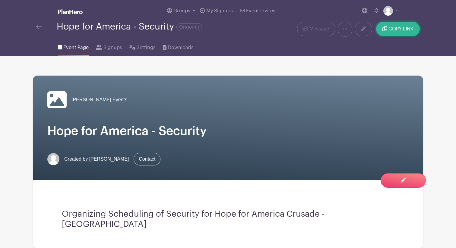
click at [396, 30] on span "COPY LINK" at bounding box center [401, 29] width 25 height 5
